Goal: Transaction & Acquisition: Purchase product/service

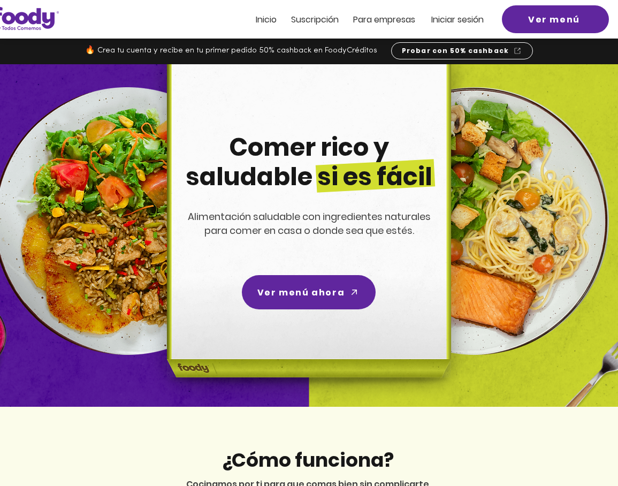
click at [438, 25] on div at bounding box center [309, 19] width 618 height 39
click at [437, 23] on span "Iniciar sesión" at bounding box center [458, 19] width 52 height 12
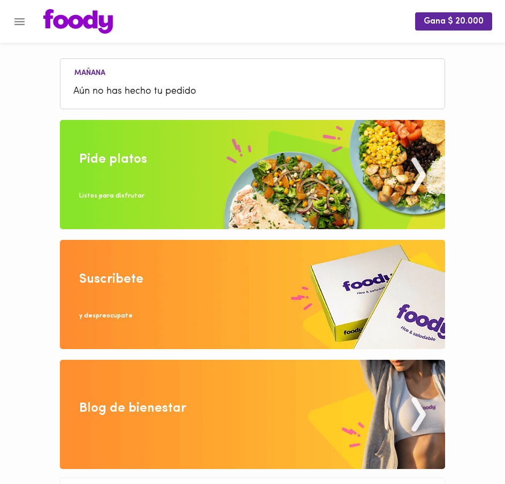
click at [260, 127] on img at bounding box center [253, 174] width 386 height 109
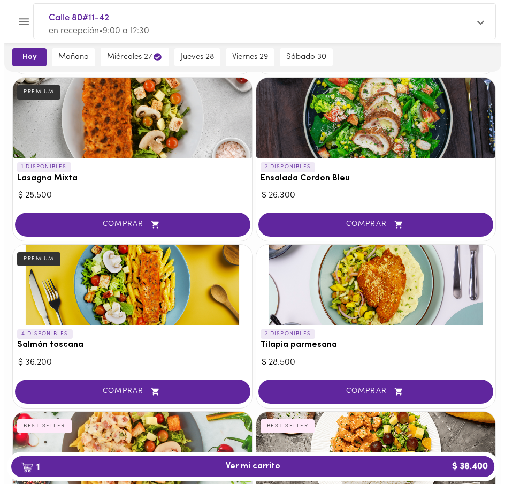
scroll to position [907, 0]
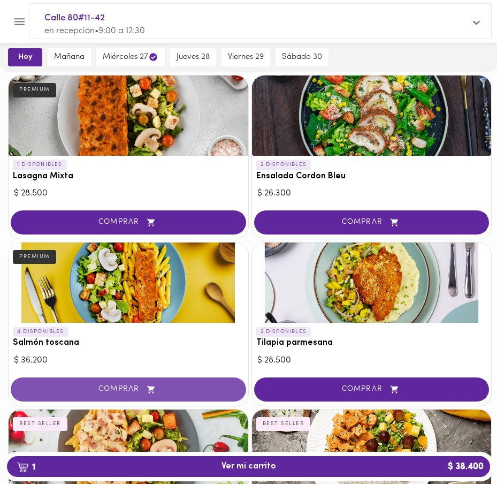
click at [107, 393] on span "COMPRAR" at bounding box center [128, 389] width 209 height 9
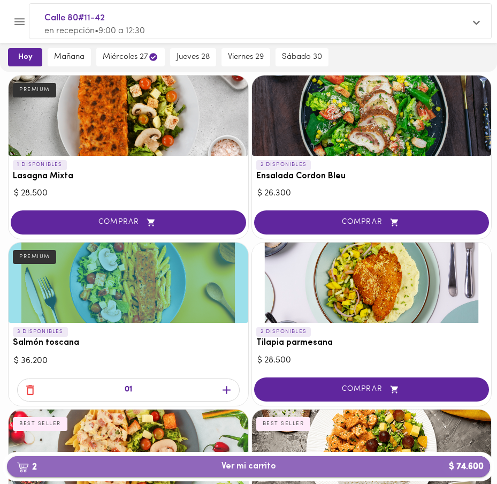
click at [284, 471] on span "2 Ver mi carrito $ 74.600" at bounding box center [249, 467] width 466 height 10
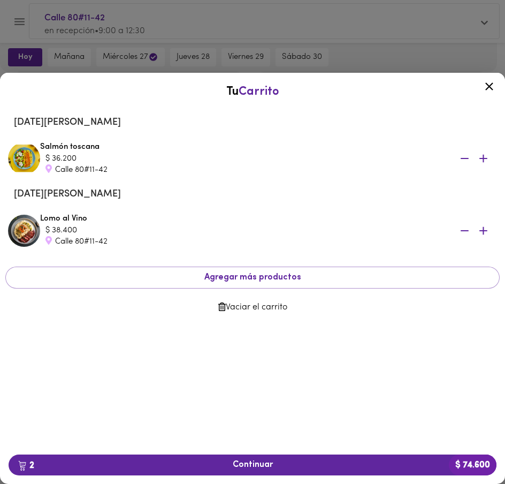
click at [262, 314] on button "Vaciar el carrito" at bounding box center [252, 307] width 495 height 21
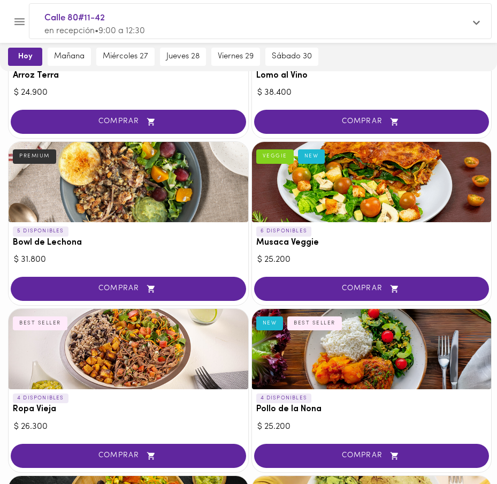
scroll to position [116, 0]
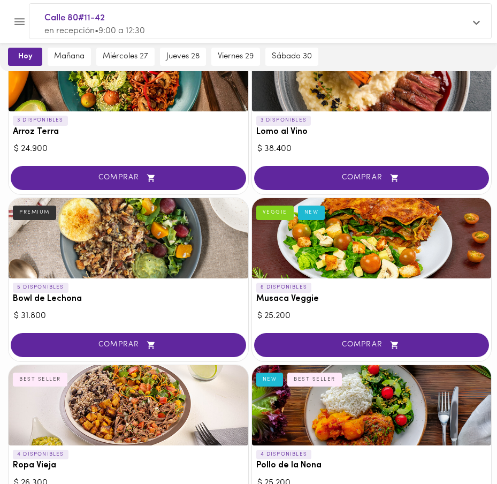
click at [17, 24] on icon "Menu" at bounding box center [19, 21] width 10 height 7
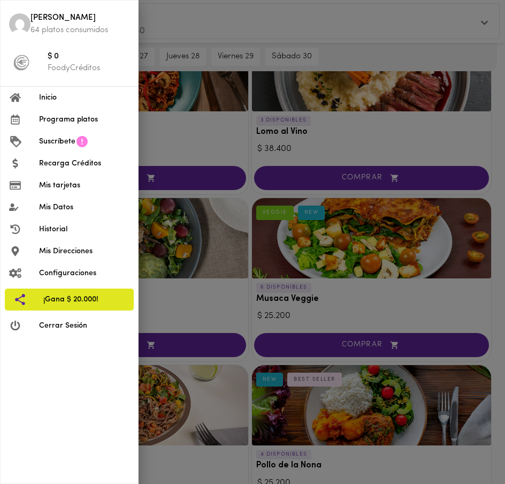
click at [250, 239] on div at bounding box center [252, 242] width 505 height 484
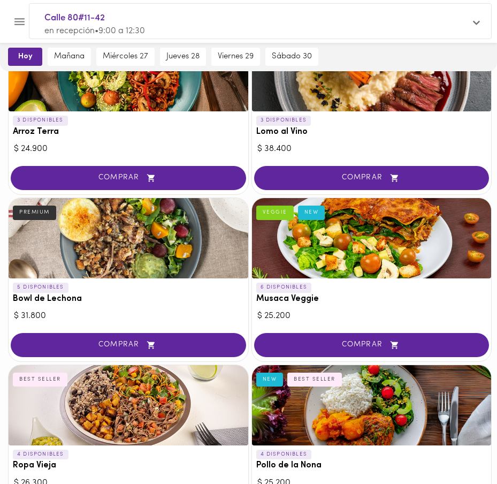
click at [486, 26] on div "Calle 80#11-42 en recepción • 9:00 a 12:30" at bounding box center [260, 24] width 462 height 41
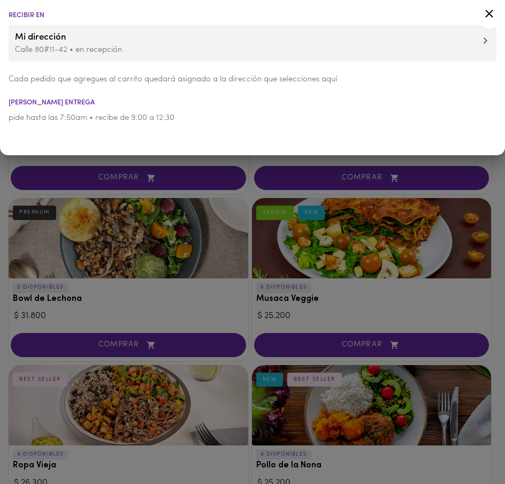
click at [486, 26] on div at bounding box center [490, 16] width 26 height 26
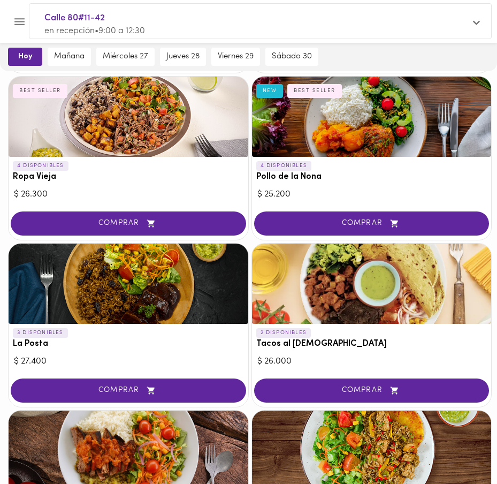
scroll to position [0, 0]
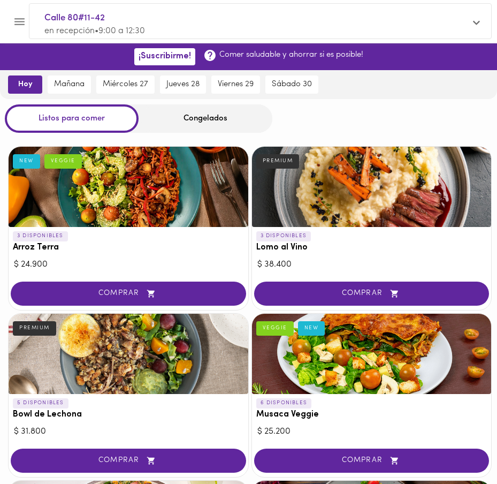
click at [215, 115] on div "Congelados" at bounding box center [206, 118] width 134 height 28
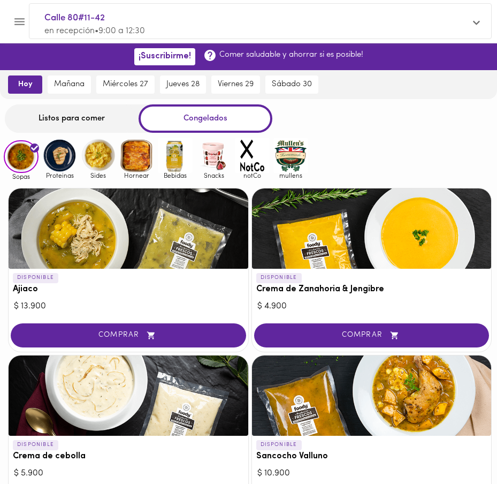
click at [101, 128] on div "Listos para comer" at bounding box center [72, 118] width 134 height 28
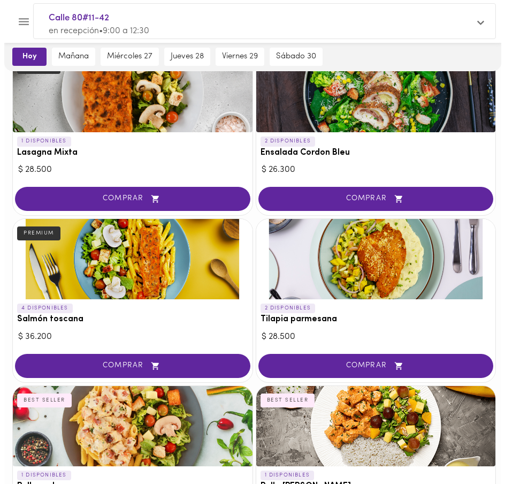
scroll to position [937, 0]
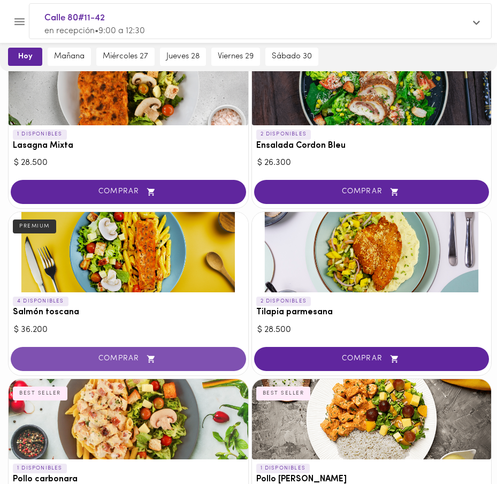
click at [128, 369] on button "COMPRAR" at bounding box center [129, 359] width 236 height 24
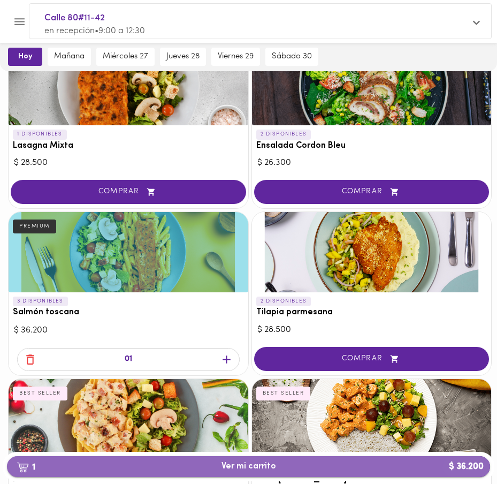
click at [112, 459] on button "1 Ver mi carrito $ 36.200" at bounding box center [249, 466] width 484 height 21
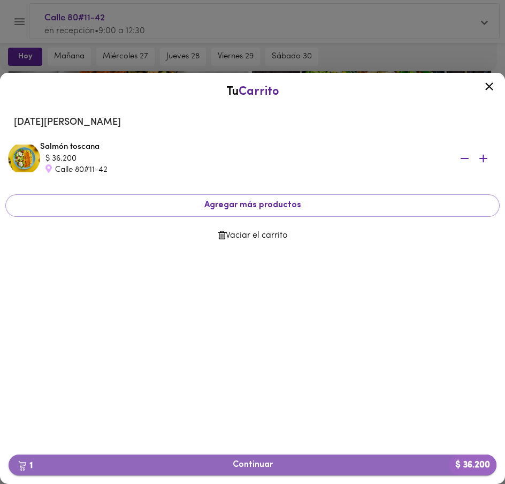
click at [365, 472] on button "1 Continuar $ 36.200" at bounding box center [253, 465] width 488 height 21
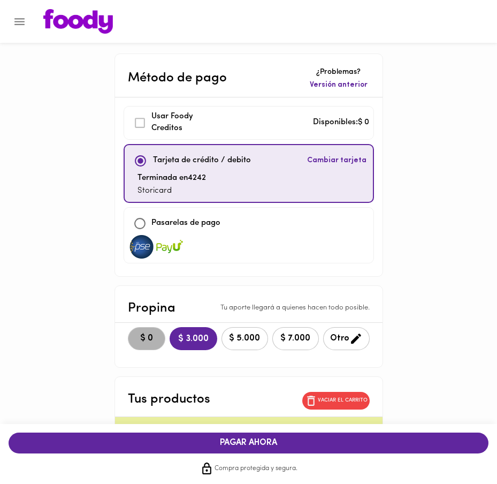
click at [148, 341] on button "$ 0" at bounding box center [146, 338] width 37 height 23
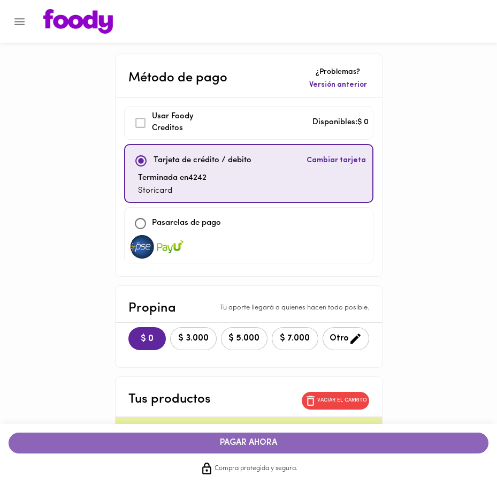
click at [203, 448] on span "PAGAR AHORA" at bounding box center [248, 443] width 459 height 10
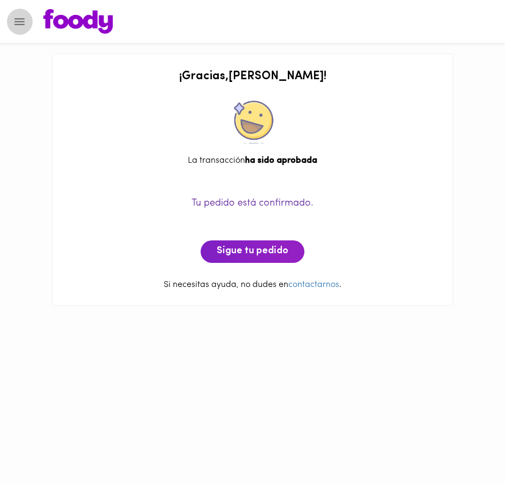
click at [27, 24] on button "Menu" at bounding box center [19, 22] width 26 height 26
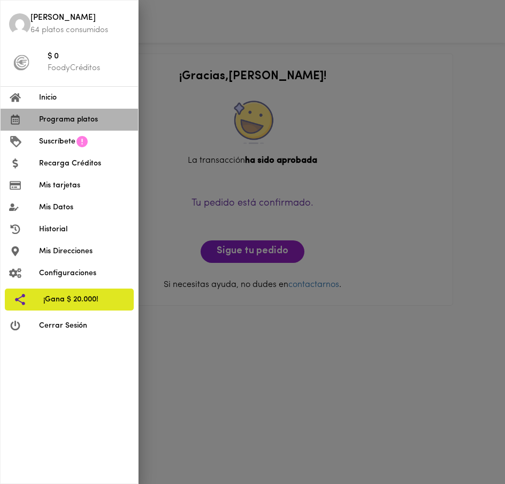
click at [48, 123] on span "Programa platos" at bounding box center [84, 119] width 90 height 11
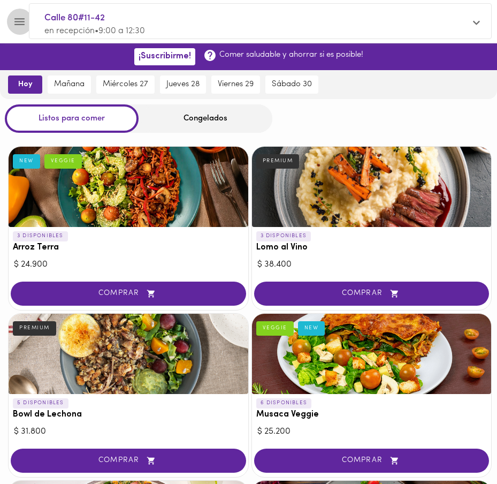
click at [18, 18] on icon "Menu" at bounding box center [19, 21] width 10 height 7
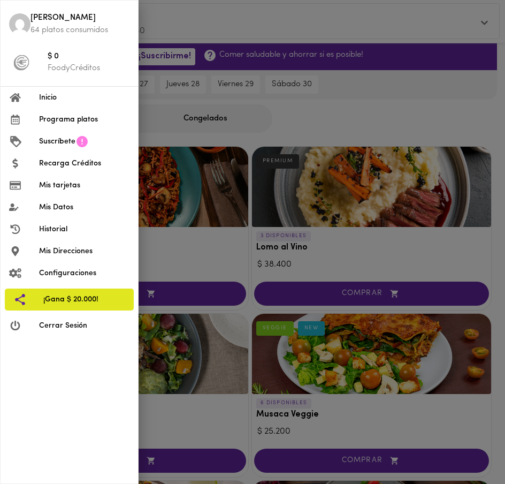
click at [61, 224] on span "Historial" at bounding box center [84, 229] width 90 height 11
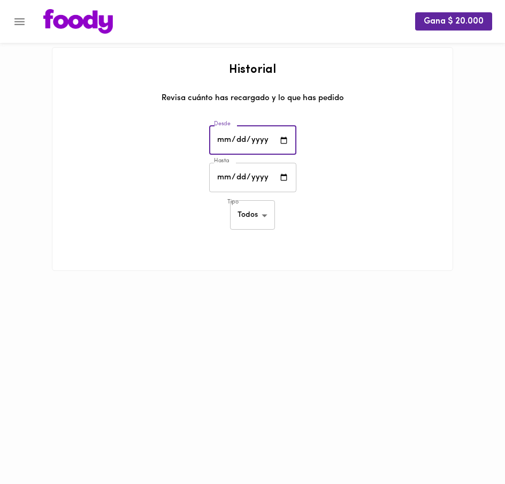
click at [286, 140] on input "date" at bounding box center [252, 140] width 87 height 29
type input "2025-08-01"
click at [289, 179] on input "date" at bounding box center [252, 177] width 87 height 29
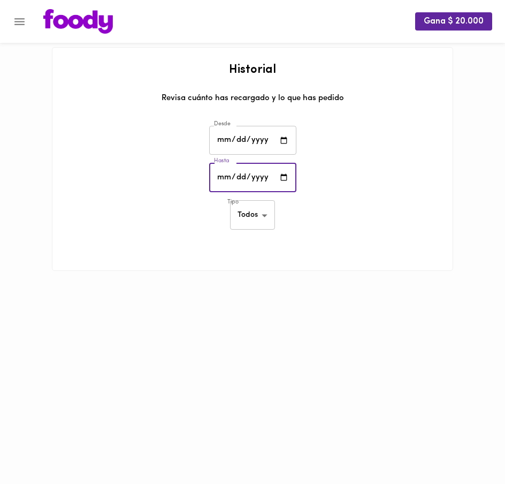
click at [283, 176] on input "date" at bounding box center [252, 177] width 87 height 29
type input "2025-08-30"
click at [257, 207] on body "Gana $ 20.000 Historial Revisa cuánto has recargado y lo que has pedido Desde 2…" at bounding box center [252, 149] width 505 height 298
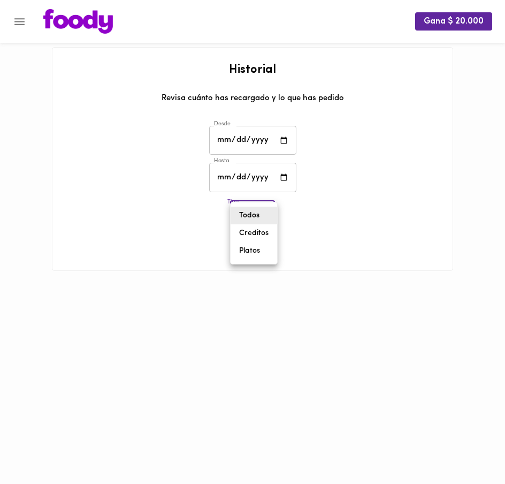
click at [257, 247] on li "Platos" at bounding box center [254, 251] width 47 height 18
type input "foody-dishes"
